Goal: Transaction & Acquisition: Purchase product/service

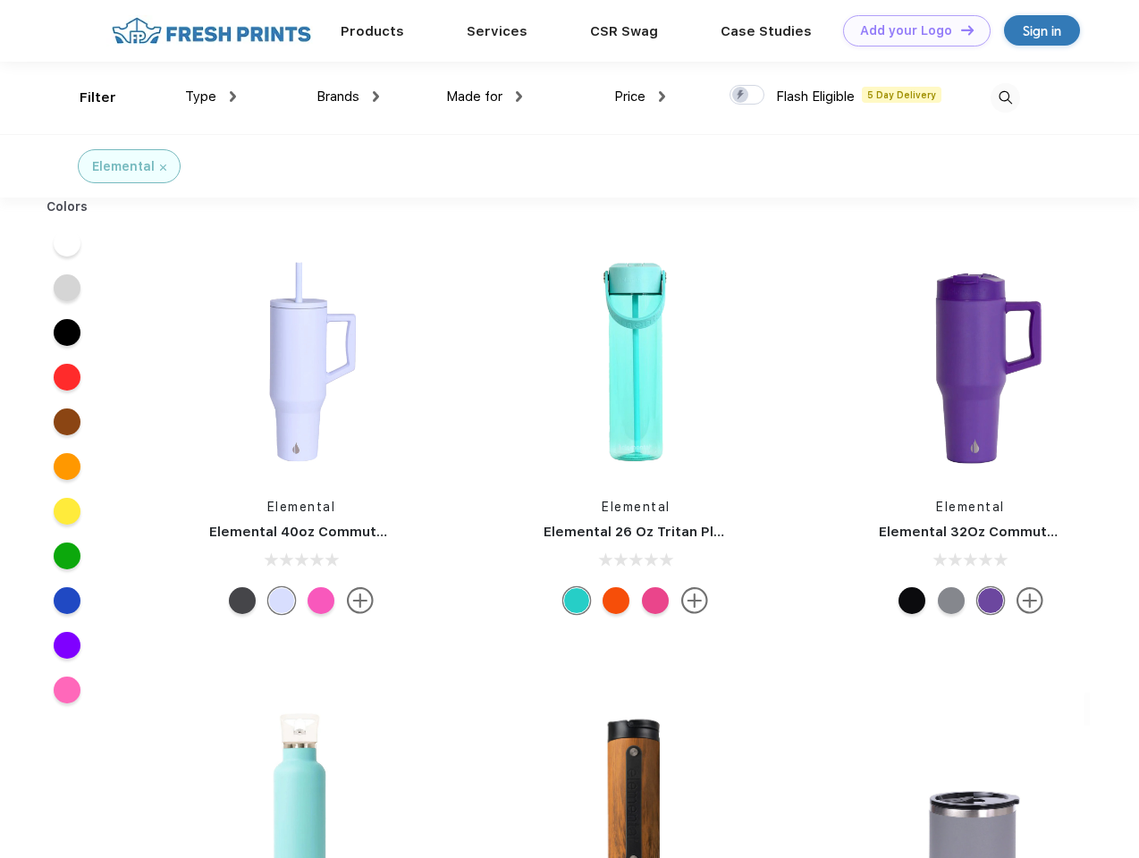
click at [910, 30] on link "Add your Logo Design Tool" at bounding box center [917, 30] width 148 height 31
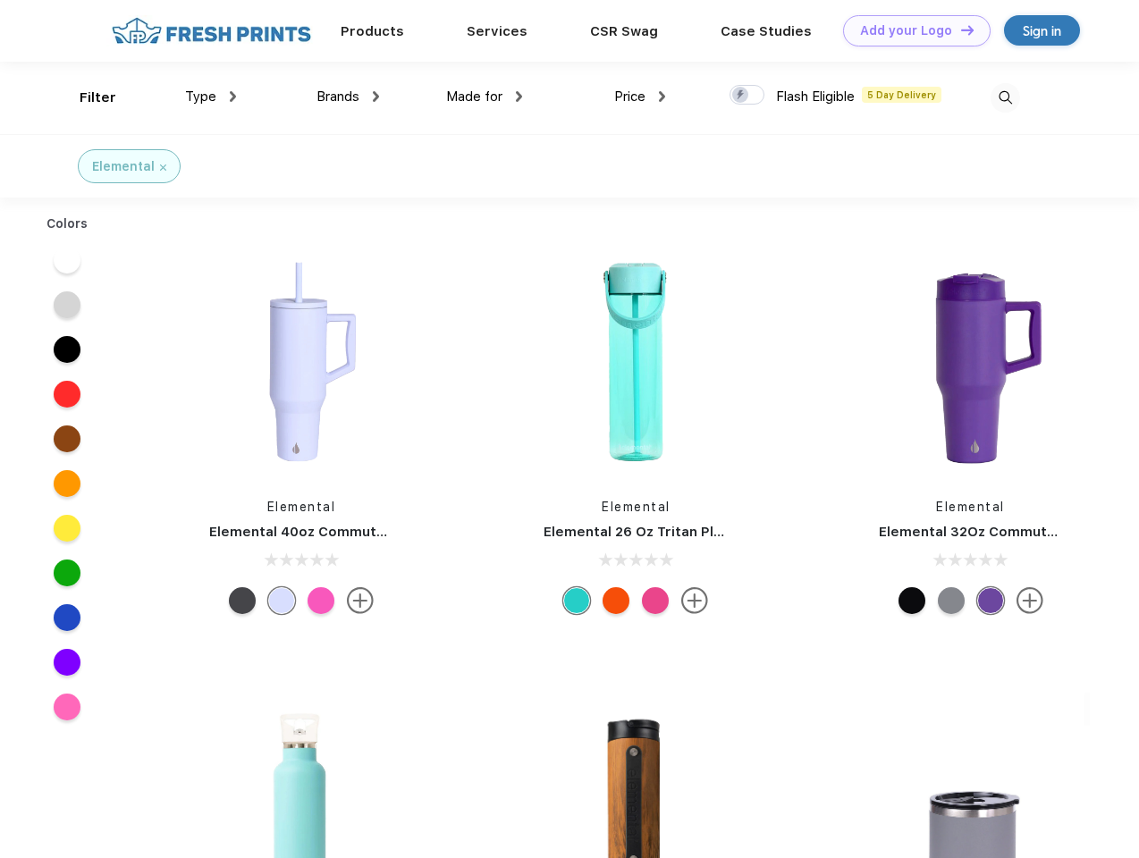
click at [0, 0] on div "Design Tool" at bounding box center [0, 0] width 0 height 0
click at [959, 30] on link "Add your Logo Design Tool" at bounding box center [917, 30] width 148 height 31
click at [86, 97] on div "Filter" at bounding box center [98, 98] width 37 height 21
click at [211, 97] on span "Type" at bounding box center [200, 97] width 31 height 16
click at [348, 97] on span "Brands" at bounding box center [337, 97] width 43 height 16
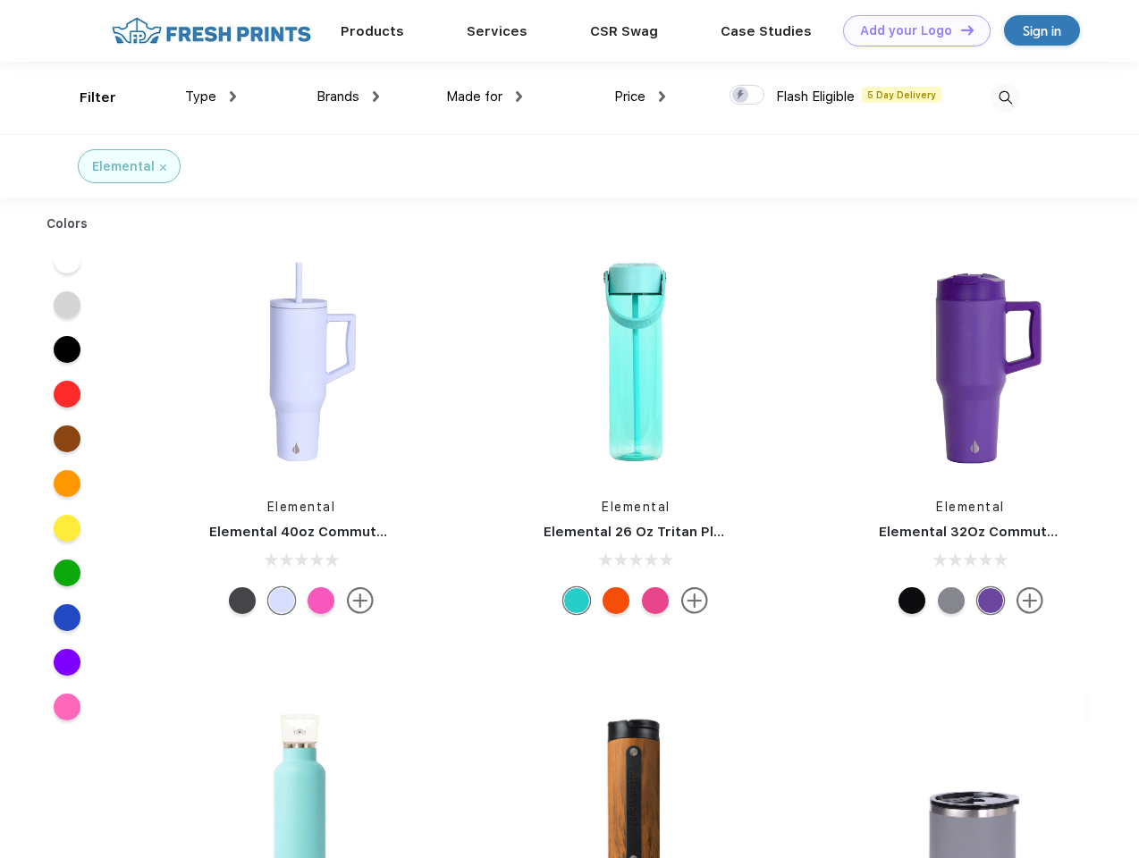
click at [485, 97] on span "Made for" at bounding box center [474, 97] width 56 height 16
click at [640, 97] on span "Price" at bounding box center [629, 97] width 31 height 16
click at [747, 96] on div at bounding box center [747, 95] width 35 height 20
click at [741, 96] on input "checkbox" at bounding box center [736, 90] width 12 height 12
click at [1005, 97] on img at bounding box center [1006, 98] width 30 height 30
